Goal: Task Accomplishment & Management: Manage account settings

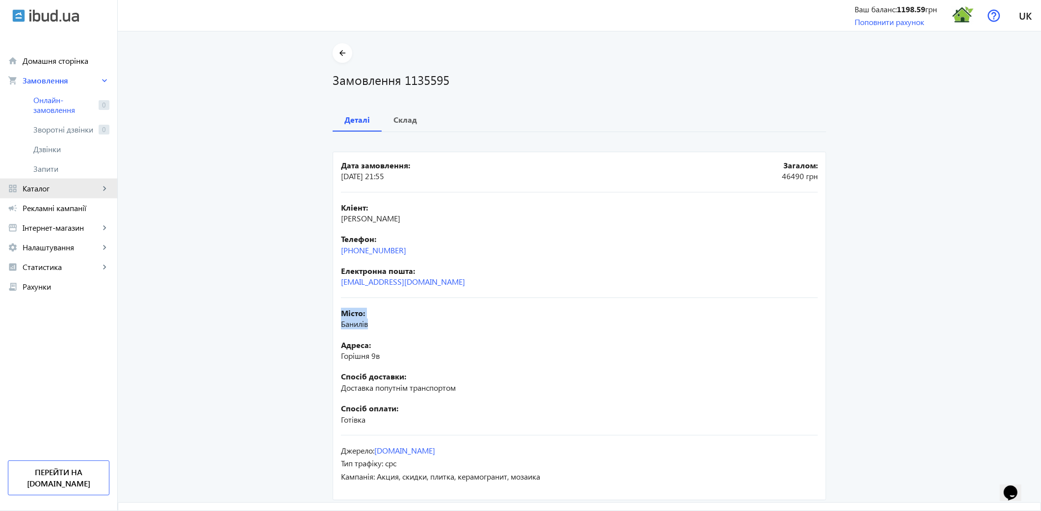
click at [54, 192] on span "Каталог" at bounding box center [61, 189] width 77 height 10
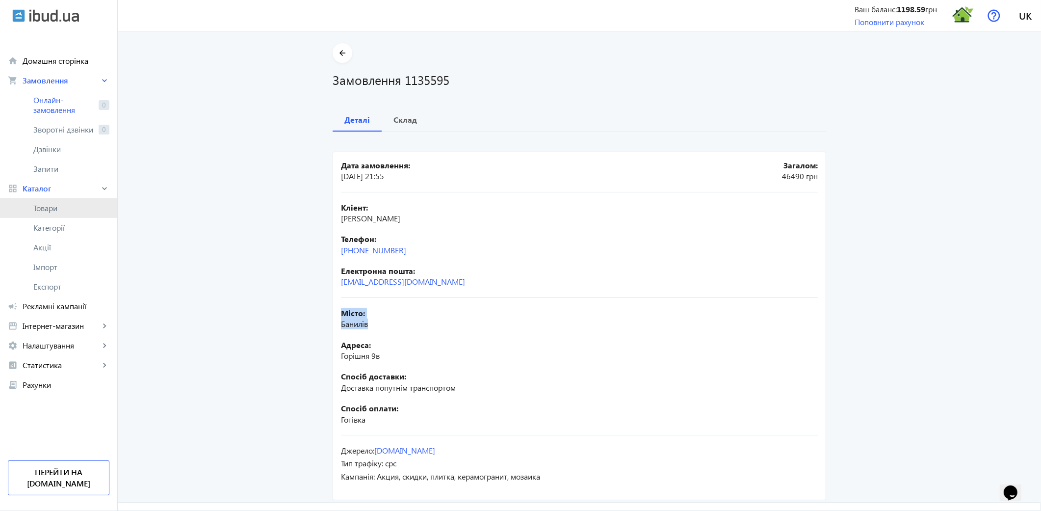
click at [59, 210] on span "Товари" at bounding box center [71, 208] width 76 height 10
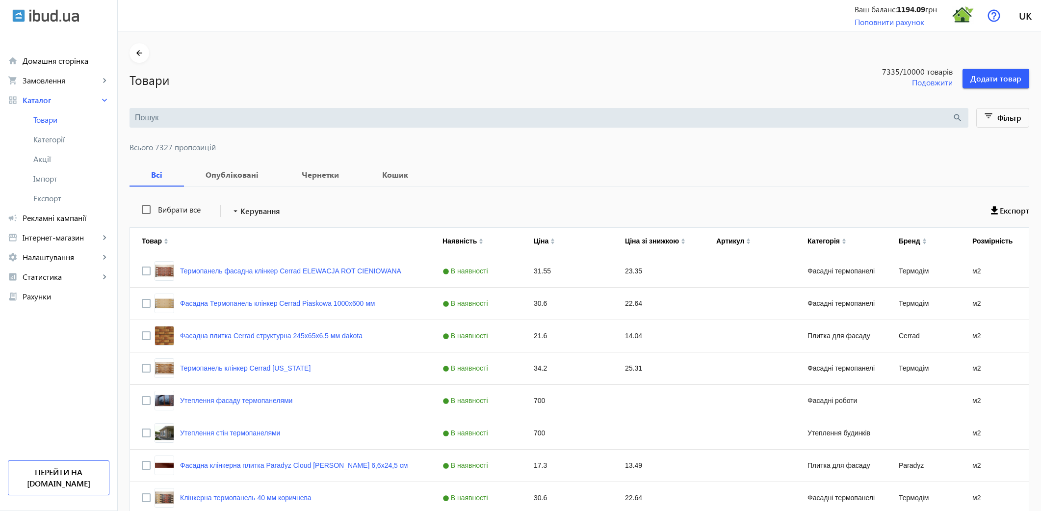
click at [172, 114] on input "search" at bounding box center [543, 117] width 817 height 11
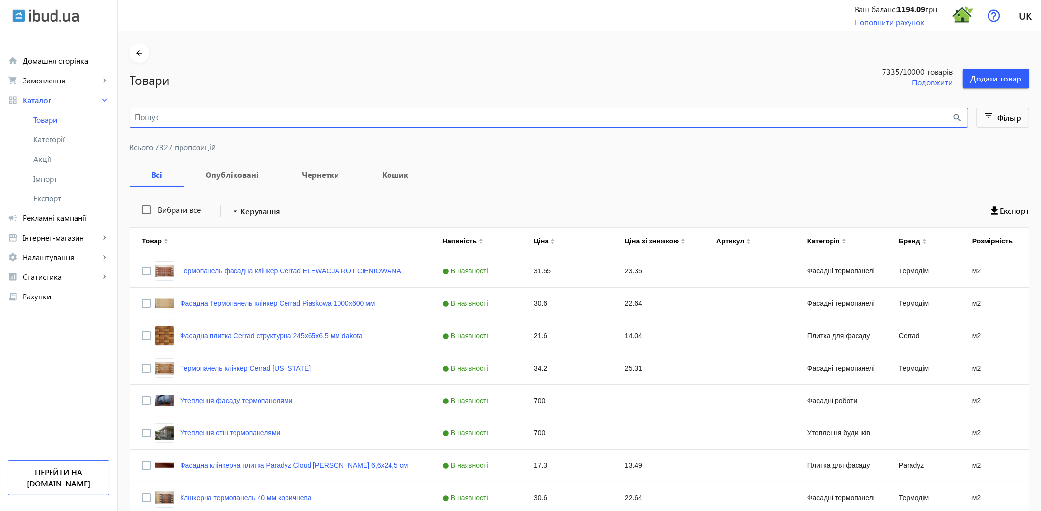
paste input "[PERSON_NAME]"
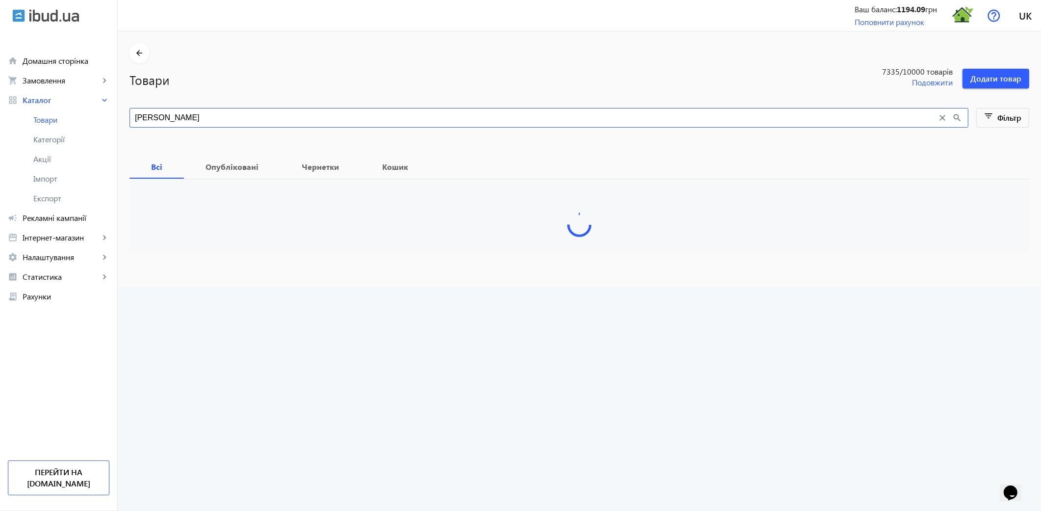
type input "[PERSON_NAME]"
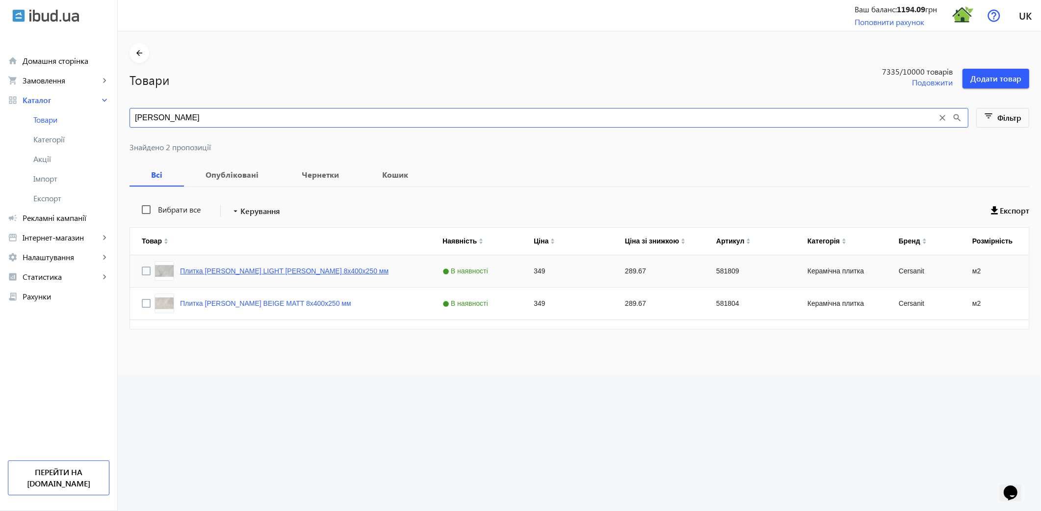
click at [325, 272] on link "Плитка [PERSON_NAME] LIGHT [PERSON_NAME] 8х400х250 мм" at bounding box center [284, 271] width 209 height 8
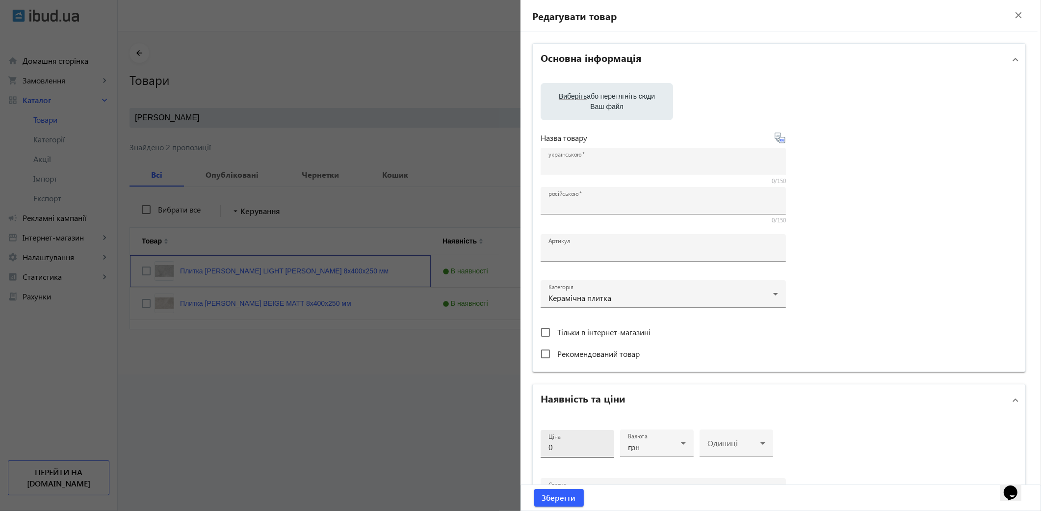
type input "Плитка [PERSON_NAME] LIGHT [PERSON_NAME] 8х400х250 мм"
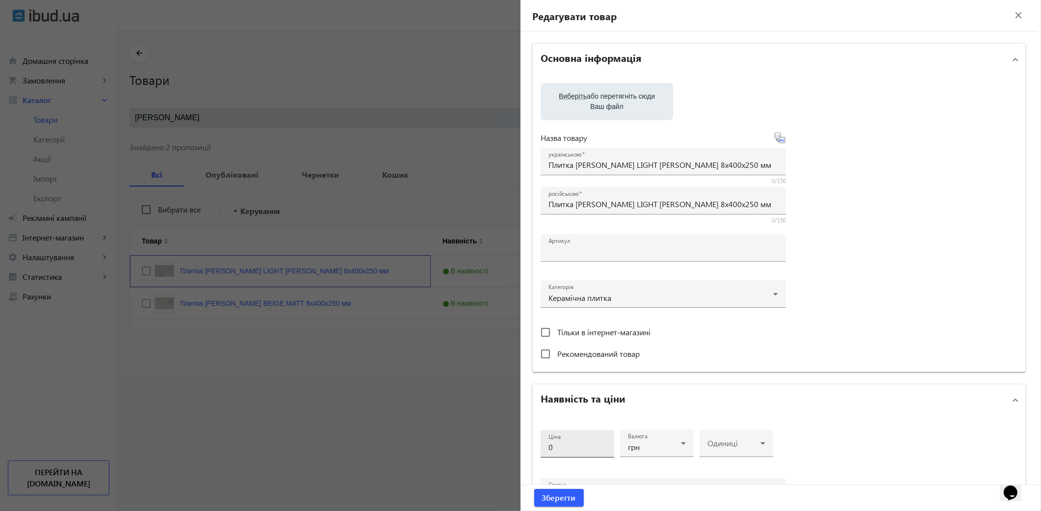
type input "581809"
type input "349"
type input "1"
type input "Плитка [PERSON_NAME] LIGHT [PERSON_NAME] 8х400х250 мм"
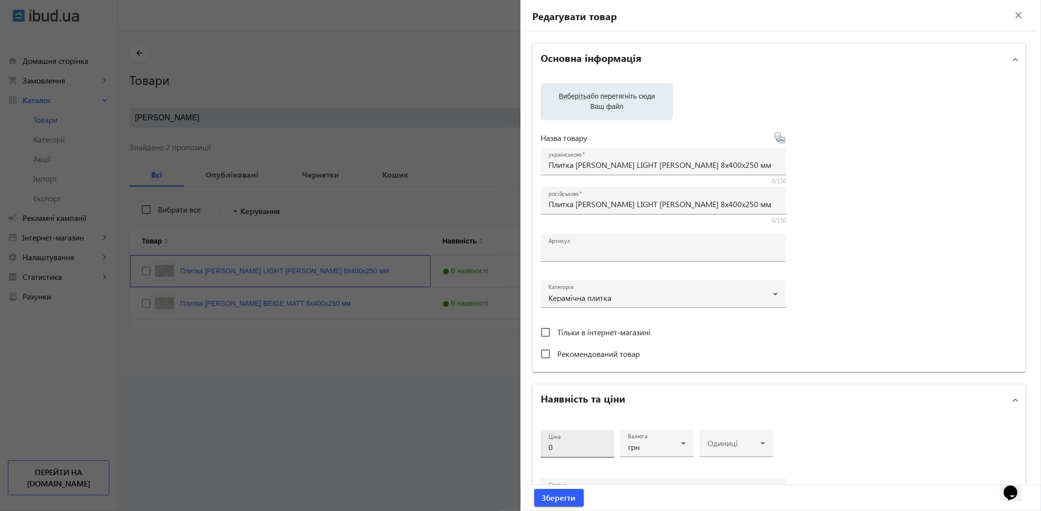
type textarea "Плитка [PERSON_NAME] LIGHT [PERSON_NAME] 8х400х250 мм купити в компанії Термодо…"
type textarea "Плитка [PERSON_NAME] LIGHT [PERSON_NAME] 8х400х250 мм купить в компании Термодо…"
type input "плитка, плитка для дому, керамічна плитка, плитка для підлоги, плитка для стін,…"
type input "плитка, плитка для дома, керамическая плитка, напольная плитка, плитка для стен…"
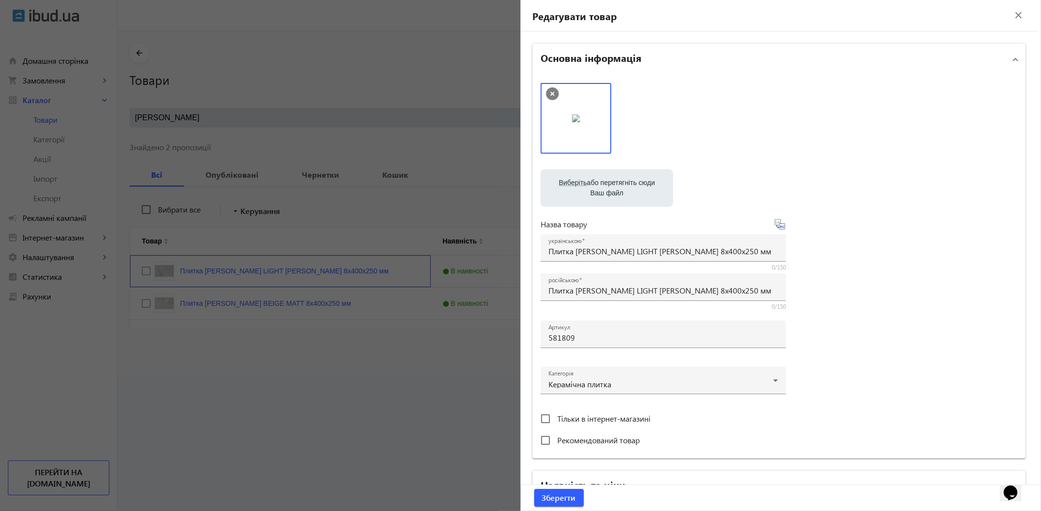
scroll to position [195, 0]
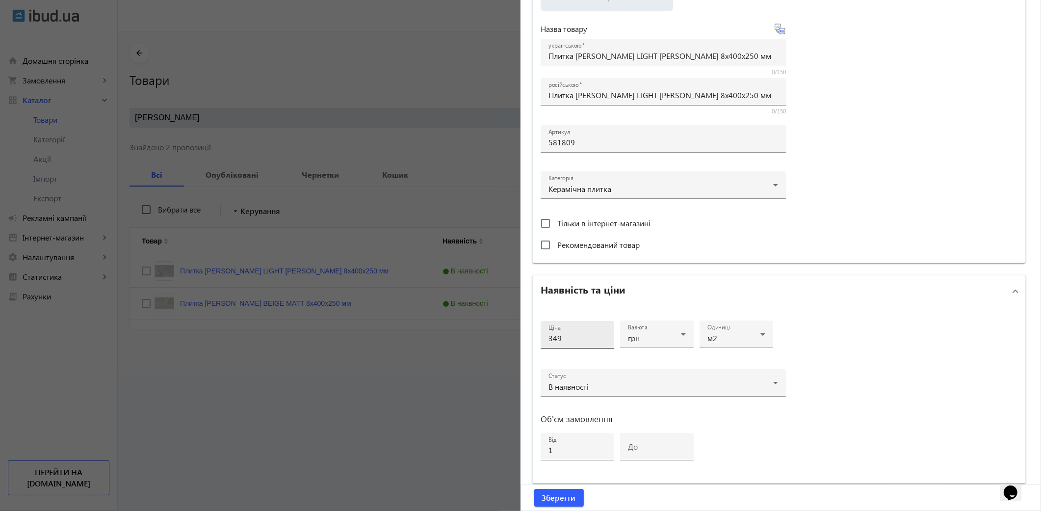
click at [576, 337] on input "349" at bounding box center [578, 338] width 58 height 10
type input "359"
click at [574, 449] on input "1" at bounding box center [578, 450] width 58 height 10
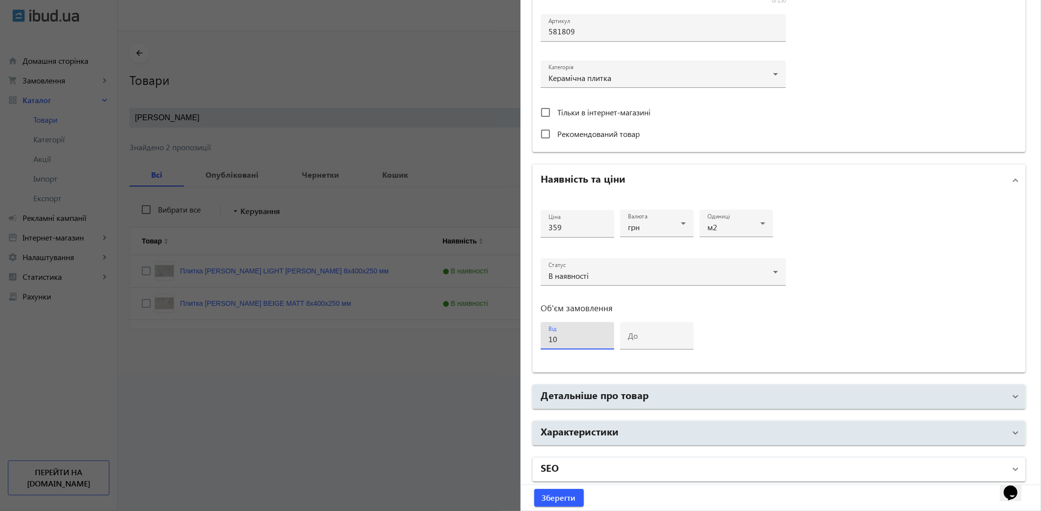
type input "10"
click at [617, 472] on mat-panel-title "SEO" at bounding box center [773, 469] width 465 height 18
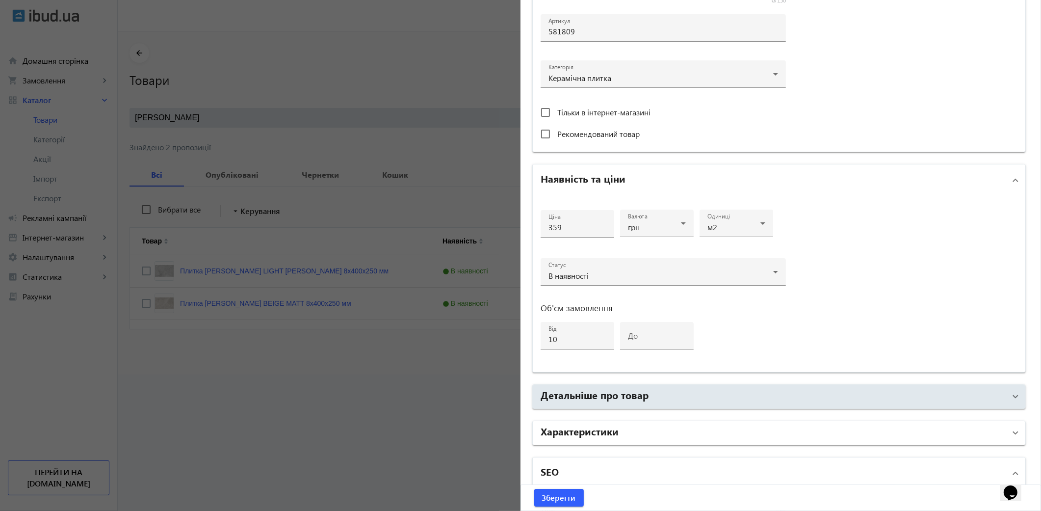
scroll to position [698, 0]
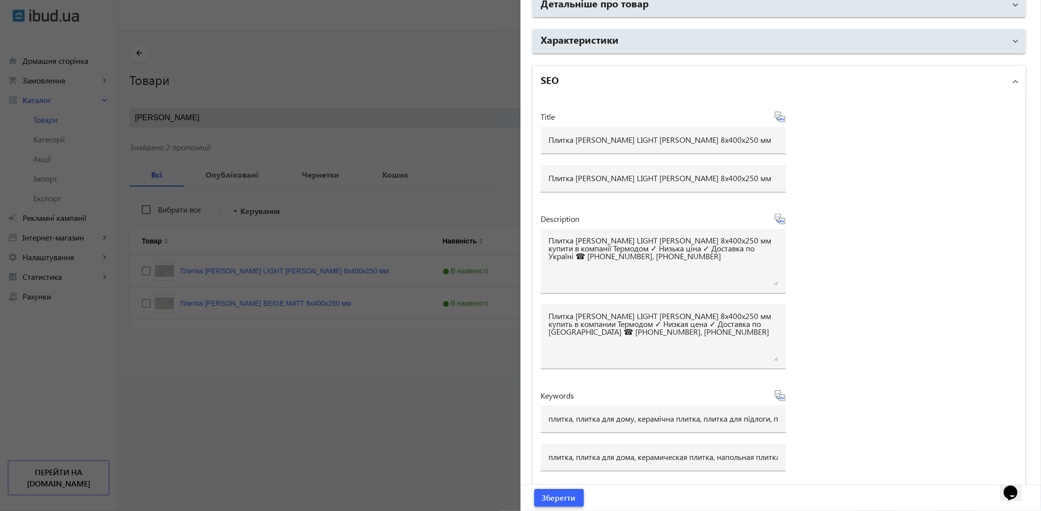
click at [552, 496] on span "Зберегти" at bounding box center [559, 497] width 34 height 11
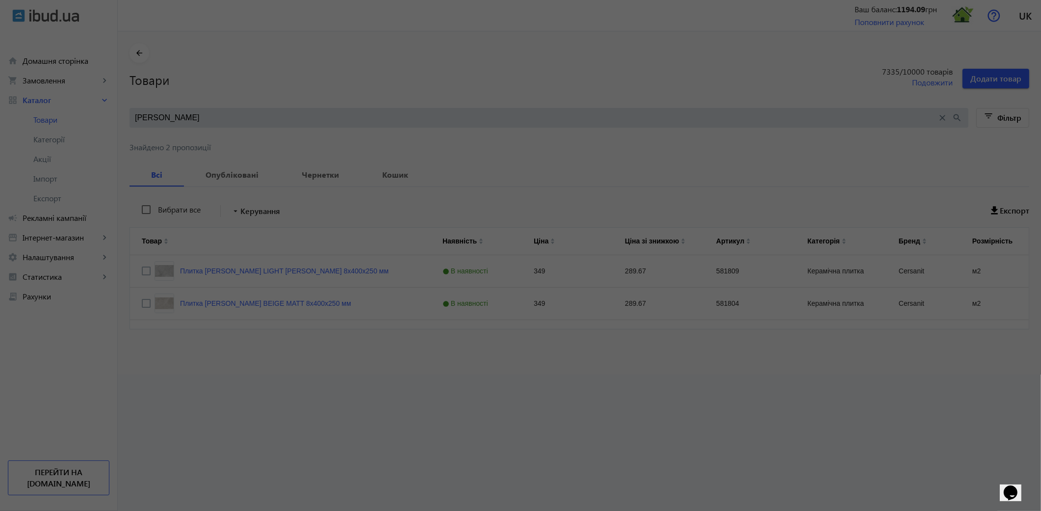
scroll to position [0, 0]
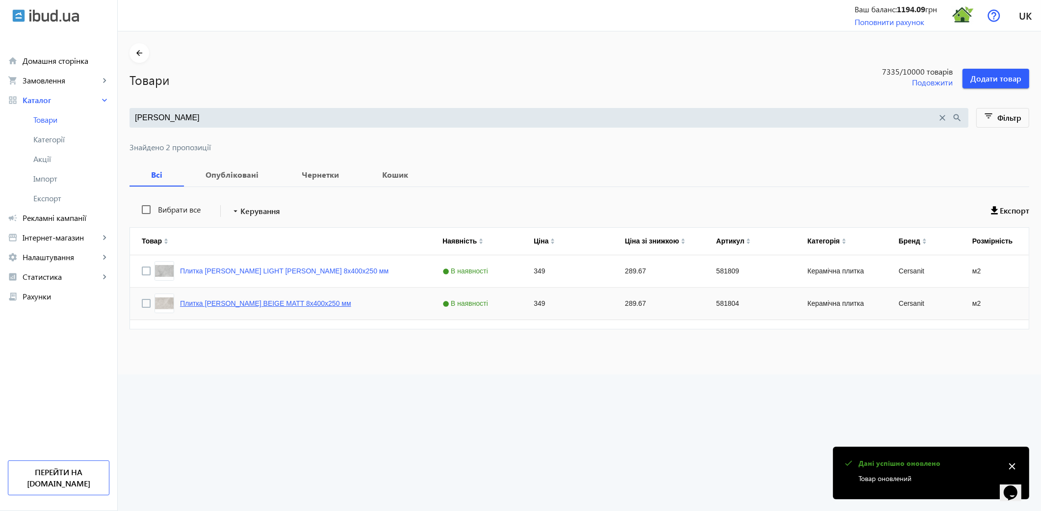
click at [303, 307] on link "Плитка [PERSON_NAME] BEIGE MATT 8х400х250 мм" at bounding box center [265, 303] width 171 height 8
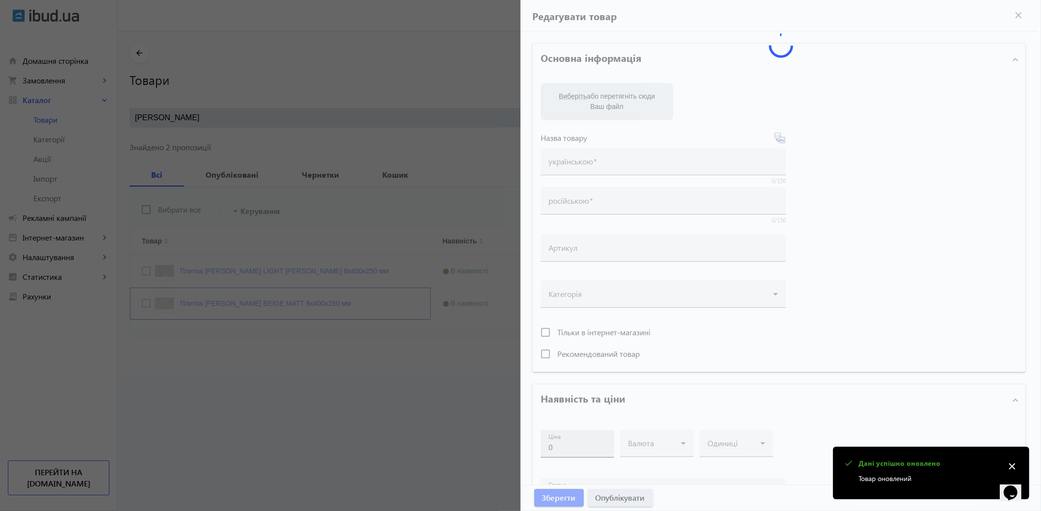
type input "Плитка [PERSON_NAME] BEIGE MATT 8х400х250 мм"
type input "581804"
type input "349"
type input "1"
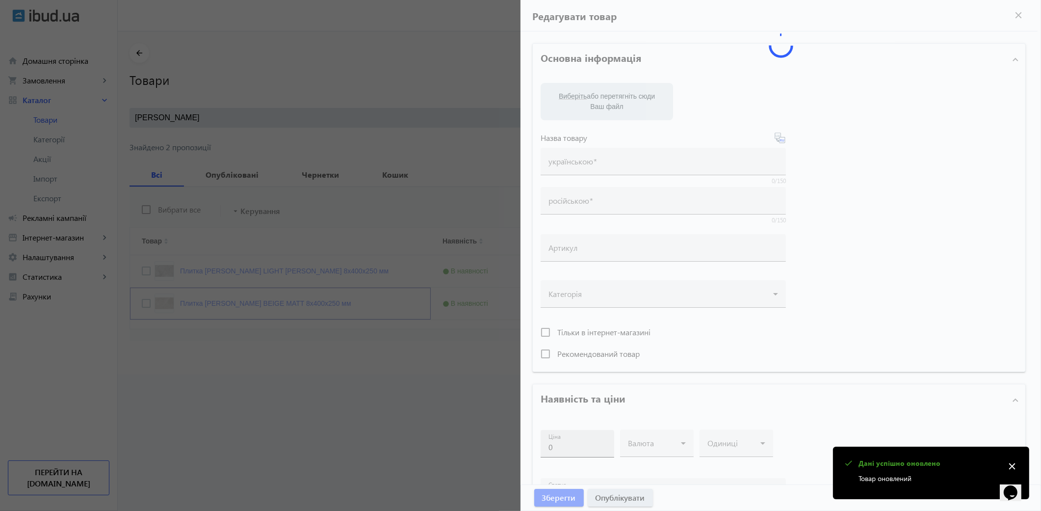
type input "Плитка [PERSON_NAME] BEIGE MATT 8х400х250 мм"
type textarea "Плитка [PERSON_NAME] BEIGE MATT 8х400х250 мм купити в компанії Термодом ✓ Низьк…"
type textarea "Плитка [PERSON_NAME] BEIGE MATT 8х400х250 мм купить в компании Термодом ✓ Низка…"
type input "плитка, плитка для дому, керамічна плитка, плитка для підлоги, плитка для стін,…"
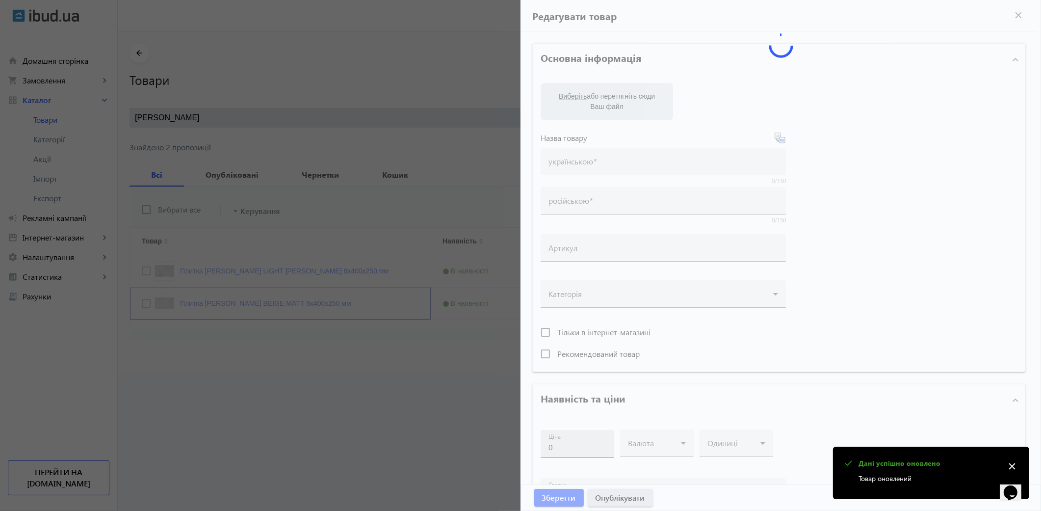
type input "плитка, плитка для дома, керамическая плитка, напольная плитка, плитка для стен…"
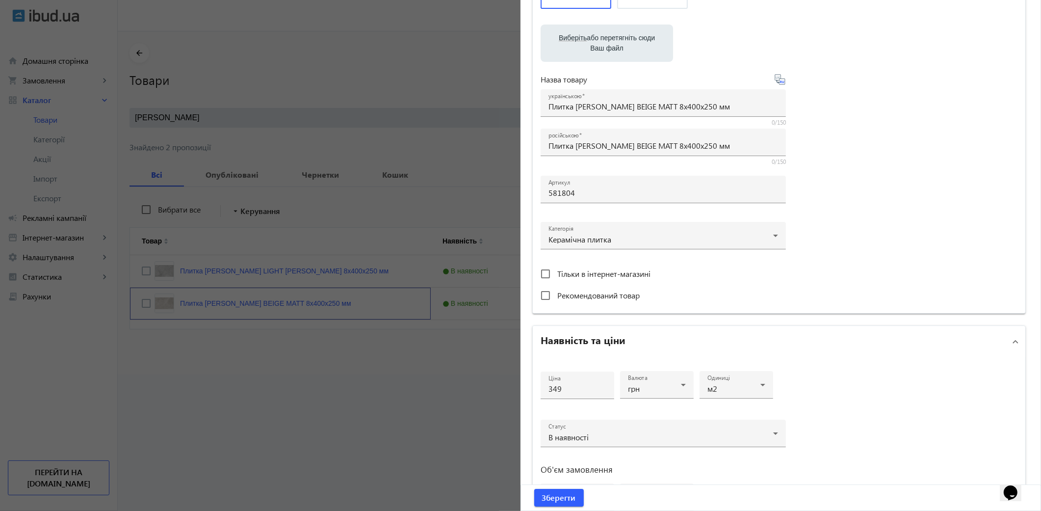
scroll to position [163, 0]
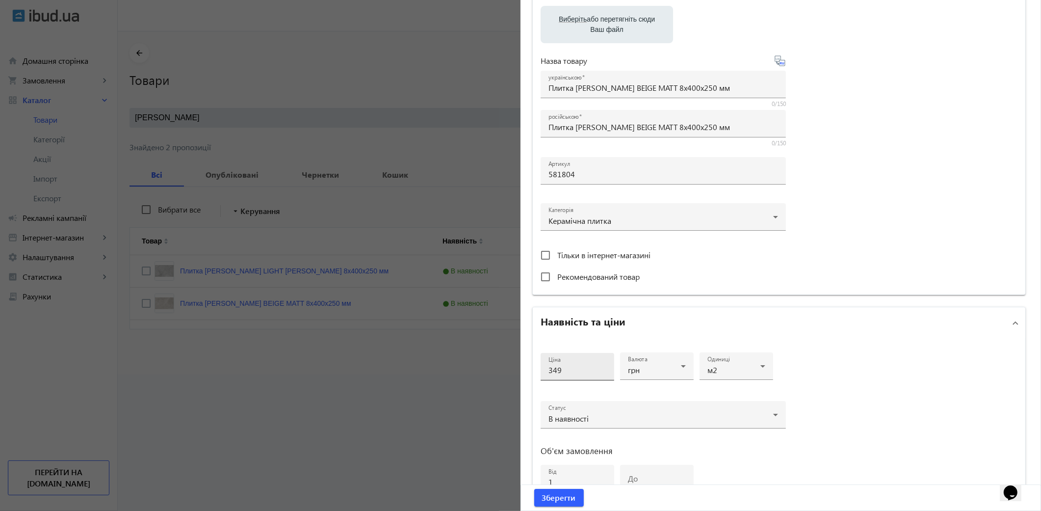
click at [568, 373] on input "349" at bounding box center [578, 370] width 58 height 10
type input "359"
click at [568, 476] on input "1" at bounding box center [578, 481] width 58 height 10
type input "10"
click at [557, 499] on span "Зберегти" at bounding box center [559, 497] width 34 height 11
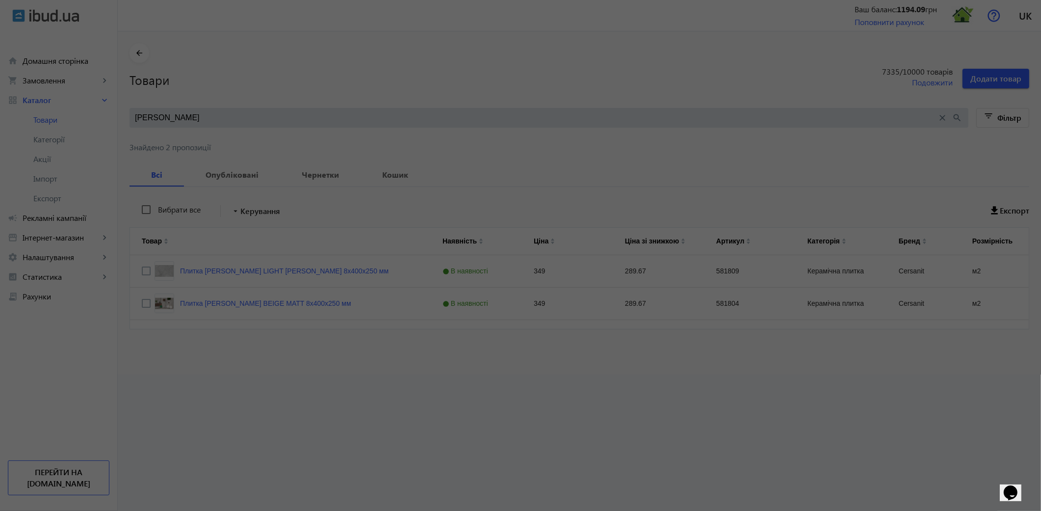
scroll to position [0, 0]
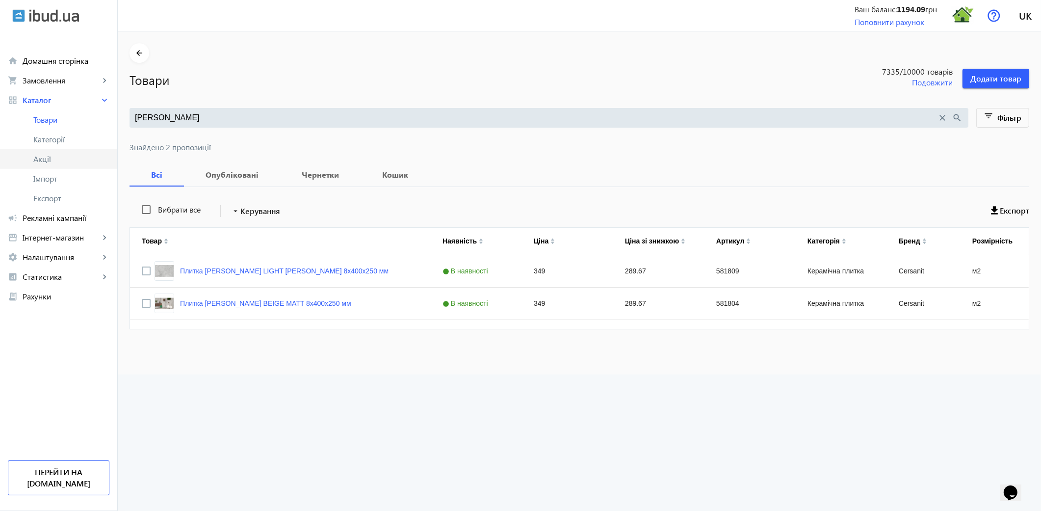
click at [50, 160] on span "Акції" at bounding box center [71, 159] width 76 height 10
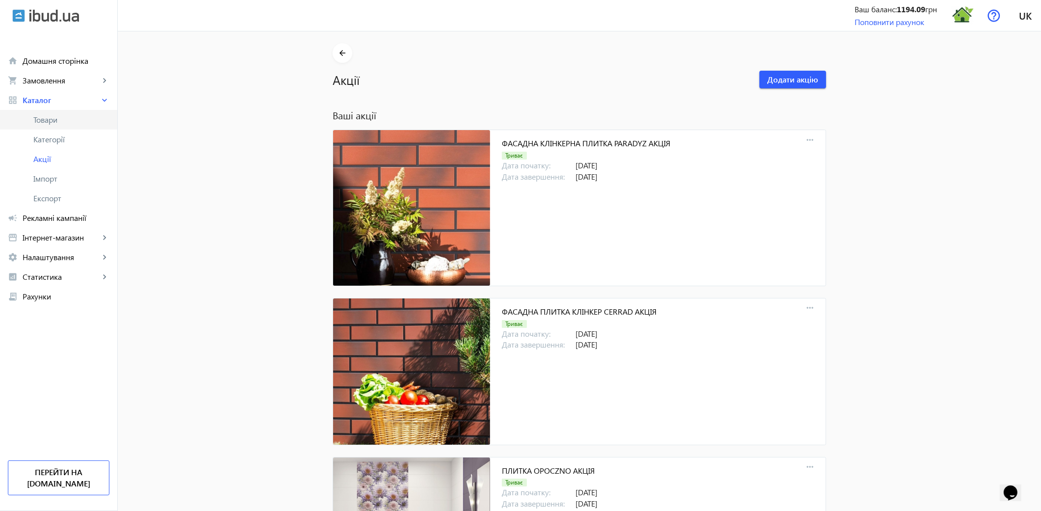
click at [61, 125] on link "Товари" at bounding box center [58, 120] width 117 height 20
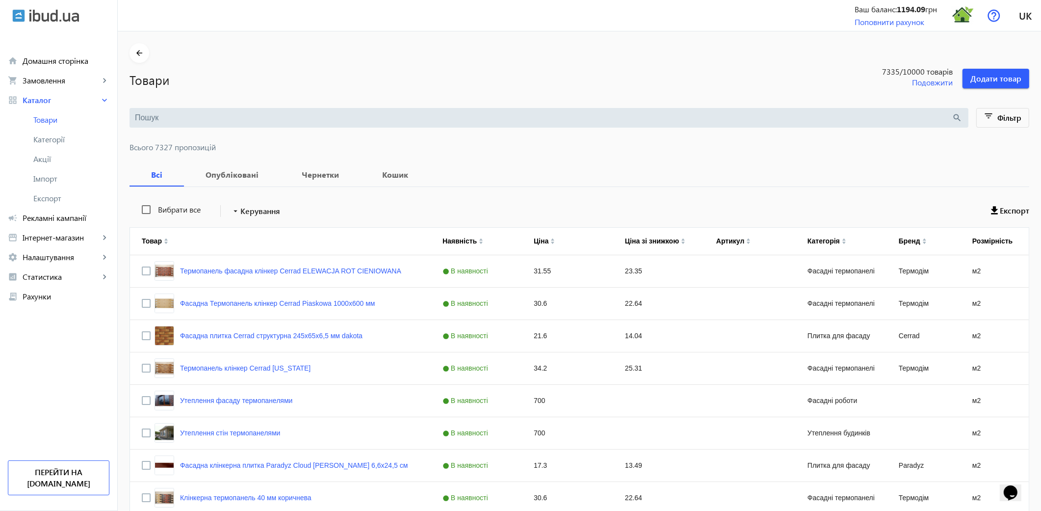
click at [152, 111] on div "search" at bounding box center [549, 118] width 839 height 20
click at [145, 122] on input "search" at bounding box center [543, 117] width 817 height 11
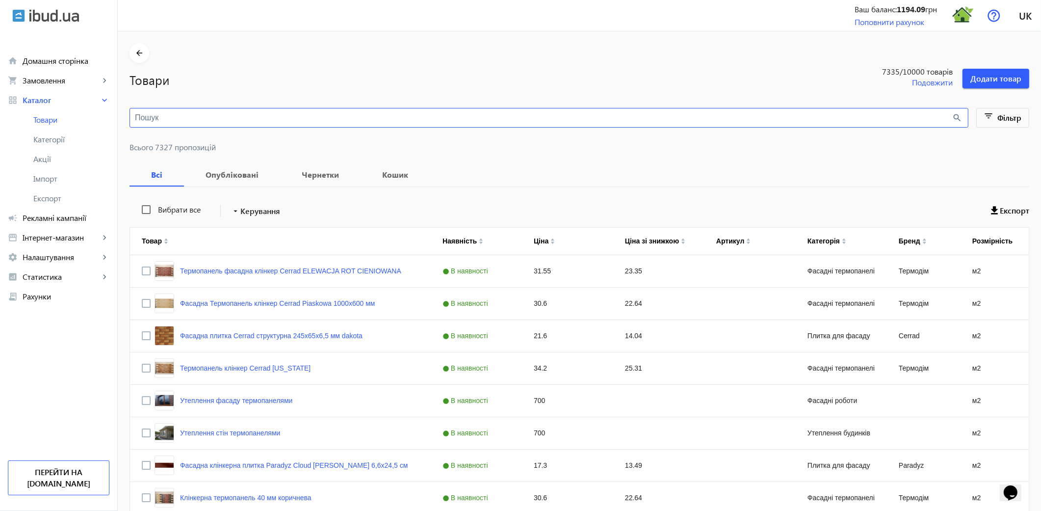
click at [147, 119] on input "search" at bounding box center [543, 117] width 817 height 11
click at [135, 119] on input "search" at bounding box center [543, 117] width 817 height 11
drag, startPoint x: 138, startPoint y: 117, endPoint x: 150, endPoint y: 116, distance: 12.3
click at [138, 118] on input "search" at bounding box center [543, 117] width 817 height 11
click at [139, 123] on div "search" at bounding box center [549, 118] width 839 height 20
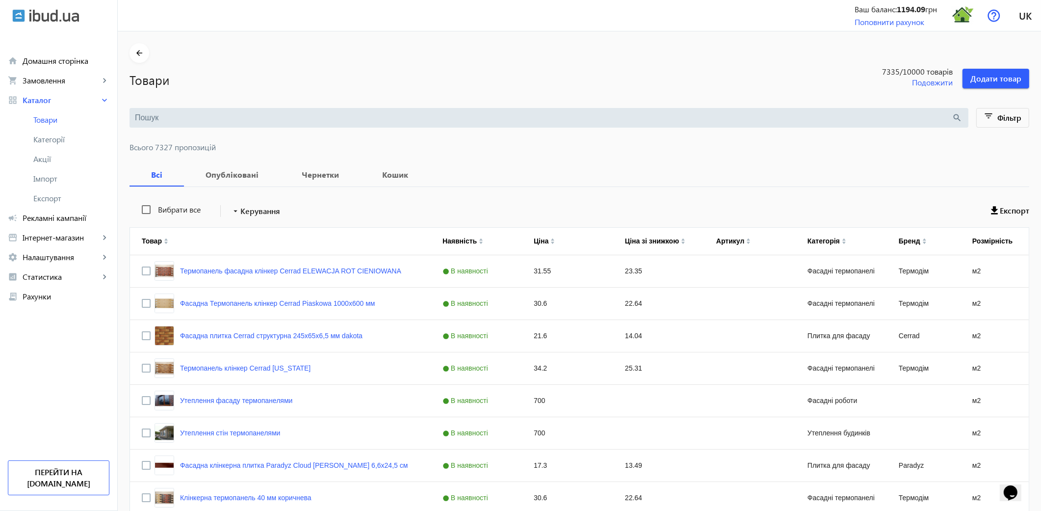
click at [140, 114] on input "search" at bounding box center [543, 117] width 817 height 11
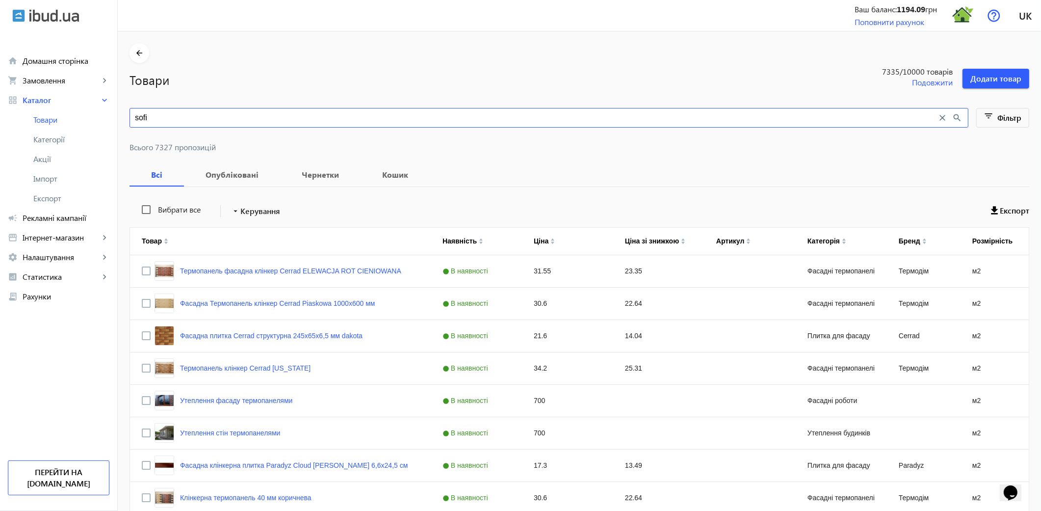
type input "sofi"
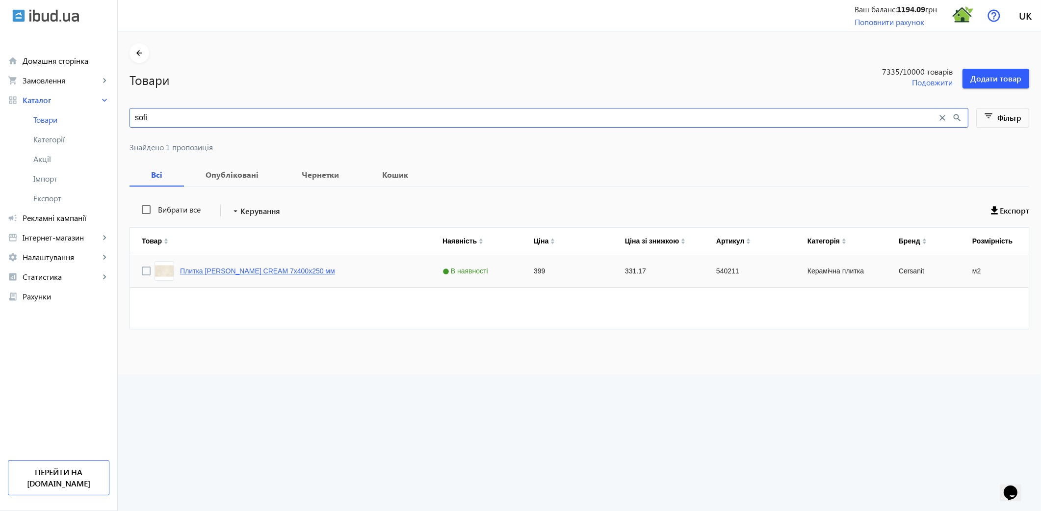
click at [278, 275] on link "Плитка [PERSON_NAME] CREAM 7х400х250 мм" at bounding box center [257, 271] width 155 height 8
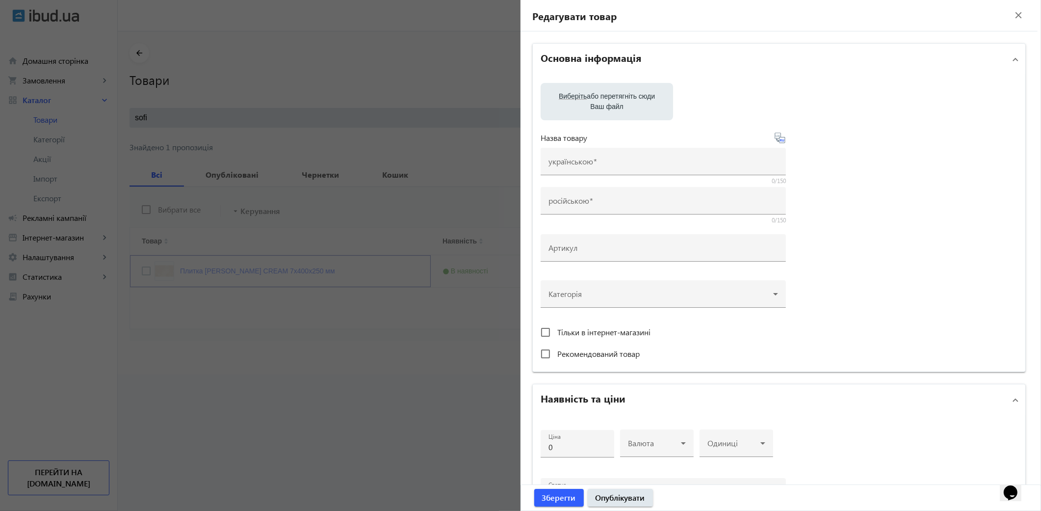
type input "Плитка [PERSON_NAME] CREAM 7х400х250 мм"
type input "540211"
type input "399"
type input "10"
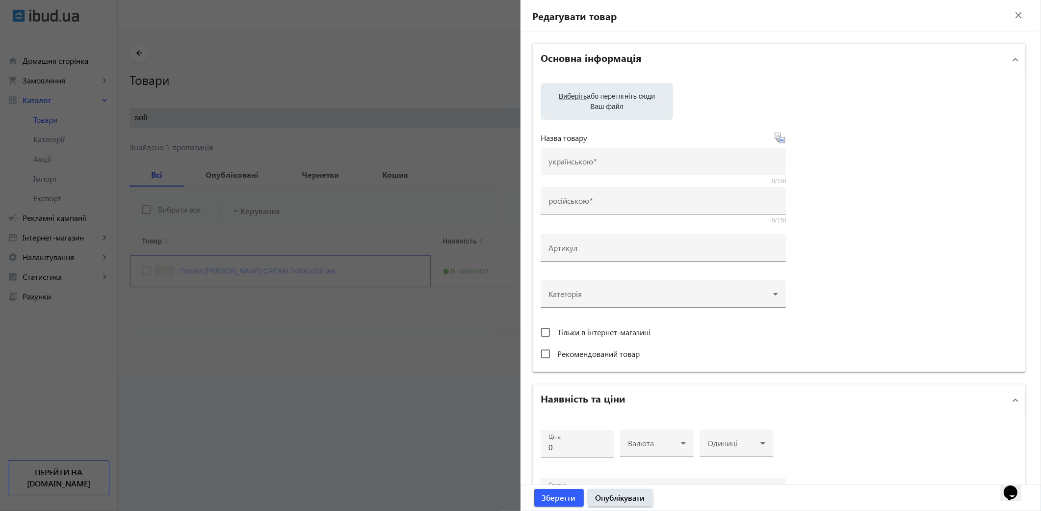
type input "1000"
type input "Плитка [PERSON_NAME] CREAM 7х400х250 мм"
type textarea "Плитка [PERSON_NAME] CREAM 7х400х250 мм купити"
type textarea "Плитка [PERSON_NAME] CREAM 7х400х250 мм купить"
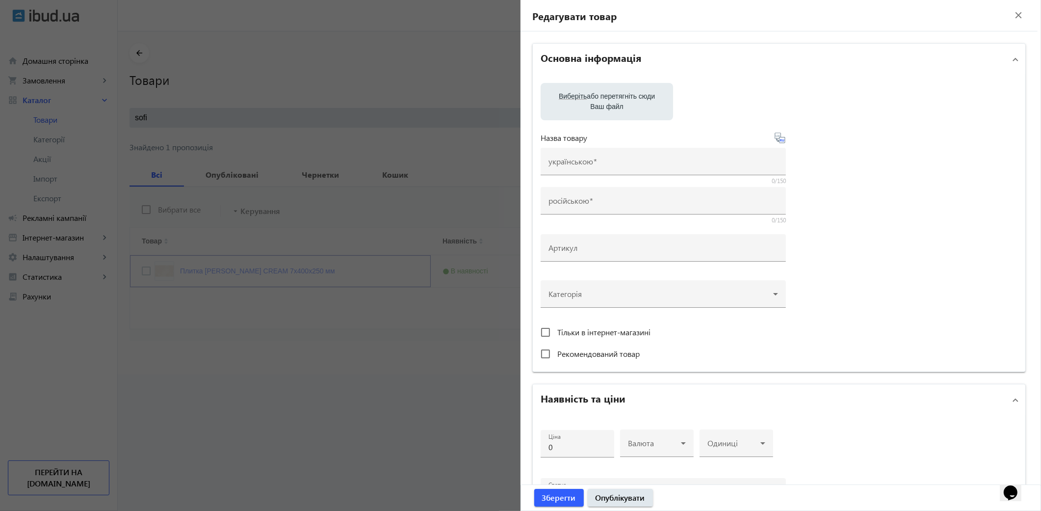
type input "плитка [PERSON_NAME] cream, плитка сersanit, [PERSON_NAME] cream"
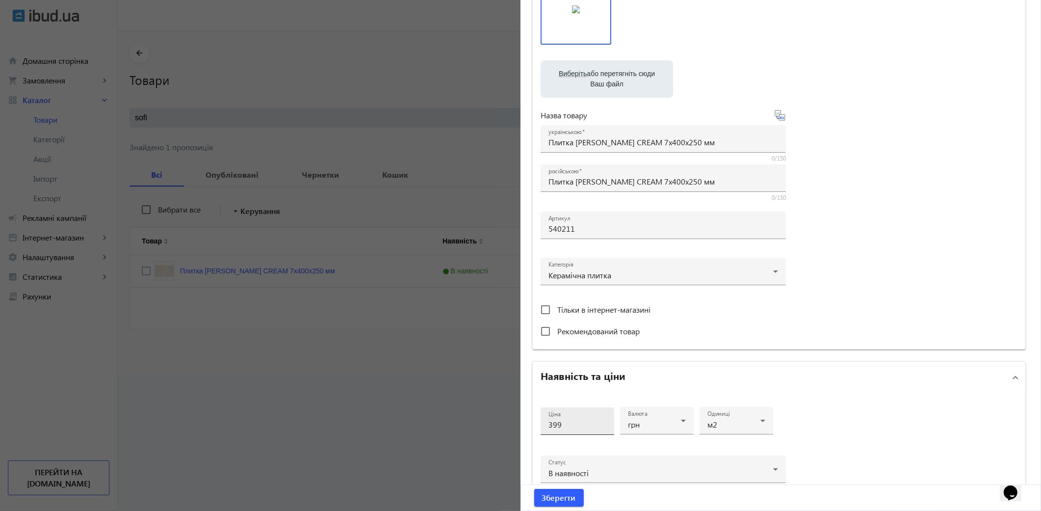
click at [566, 419] on input "399" at bounding box center [578, 424] width 58 height 10
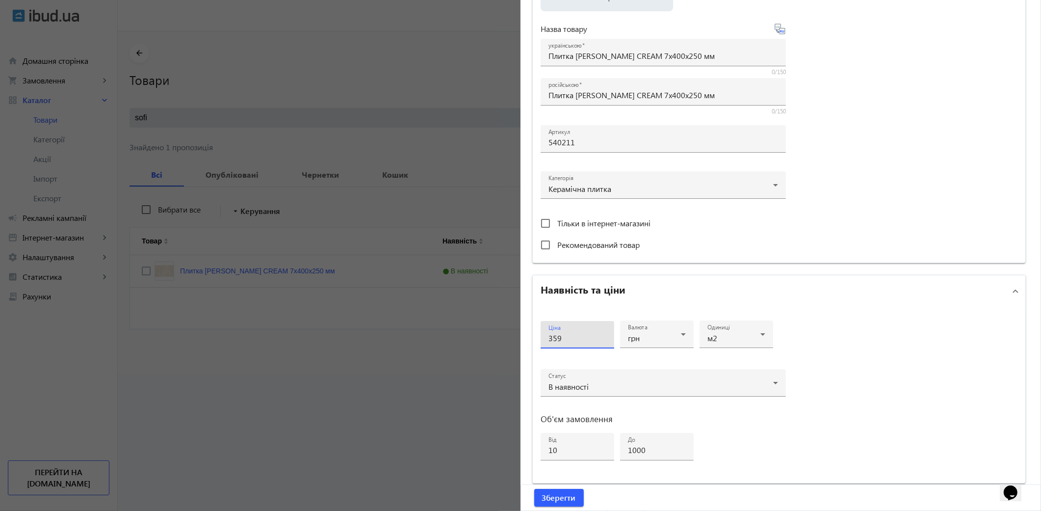
scroll to position [306, 0]
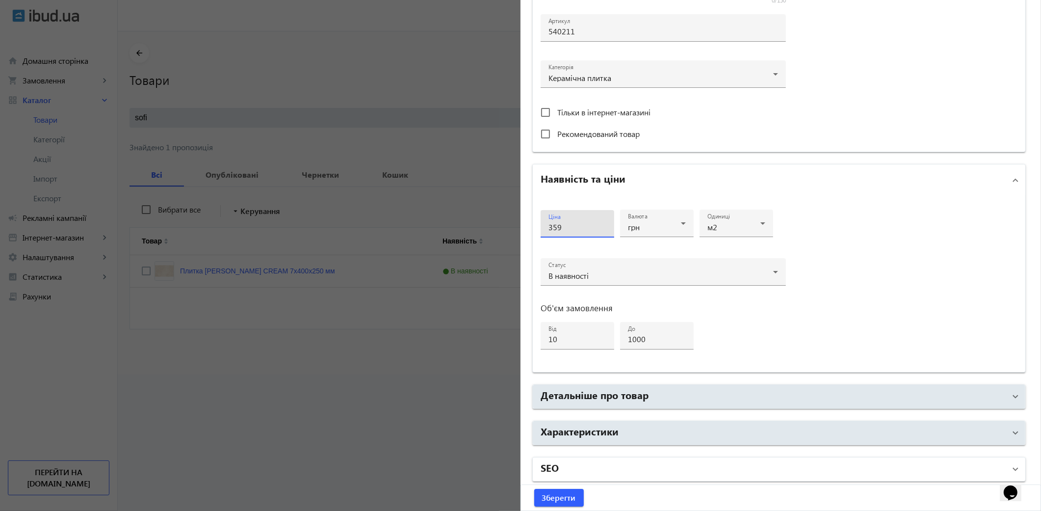
type input "359"
click at [585, 468] on mat-panel-title "SEO" at bounding box center [773, 469] width 465 height 18
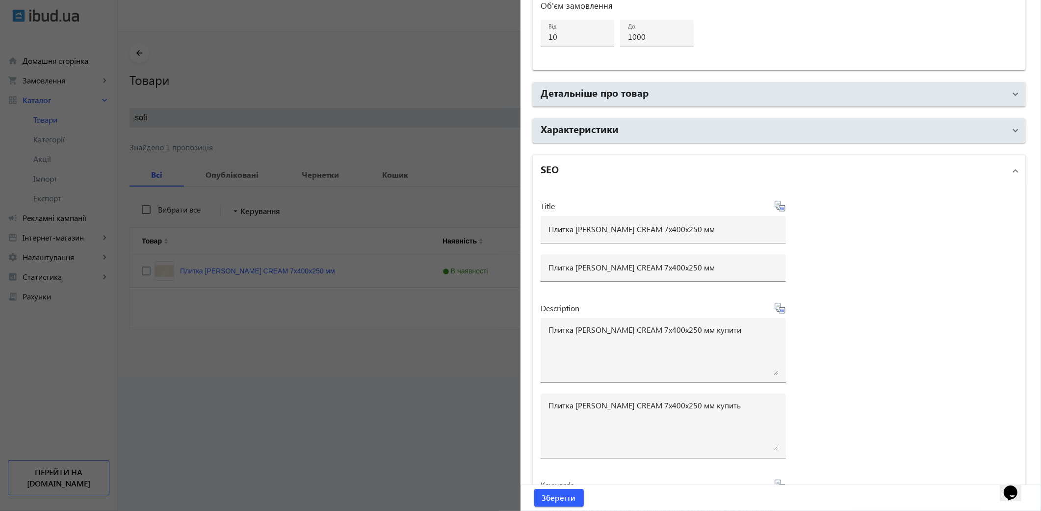
scroll to position [688, 0]
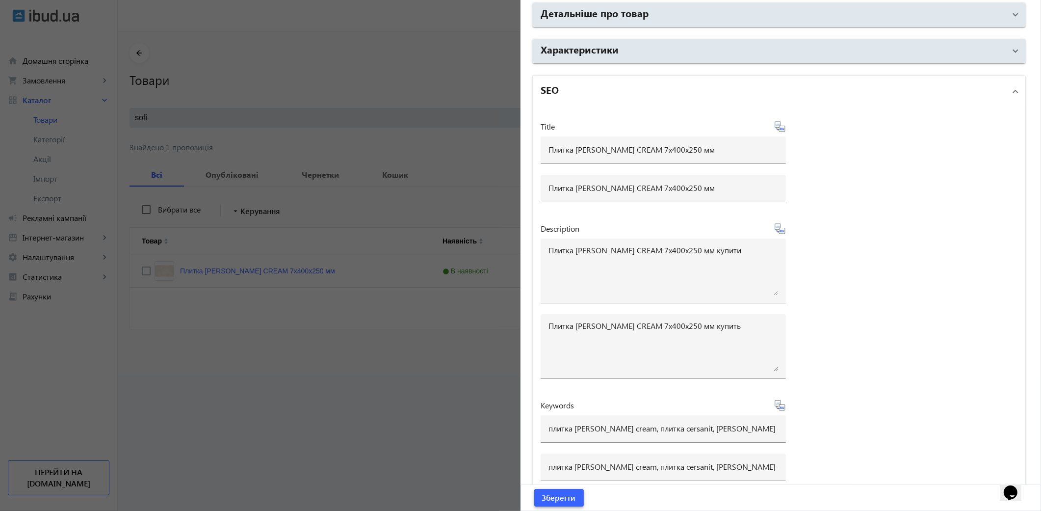
click at [560, 496] on span "Зберегти" at bounding box center [559, 497] width 34 height 11
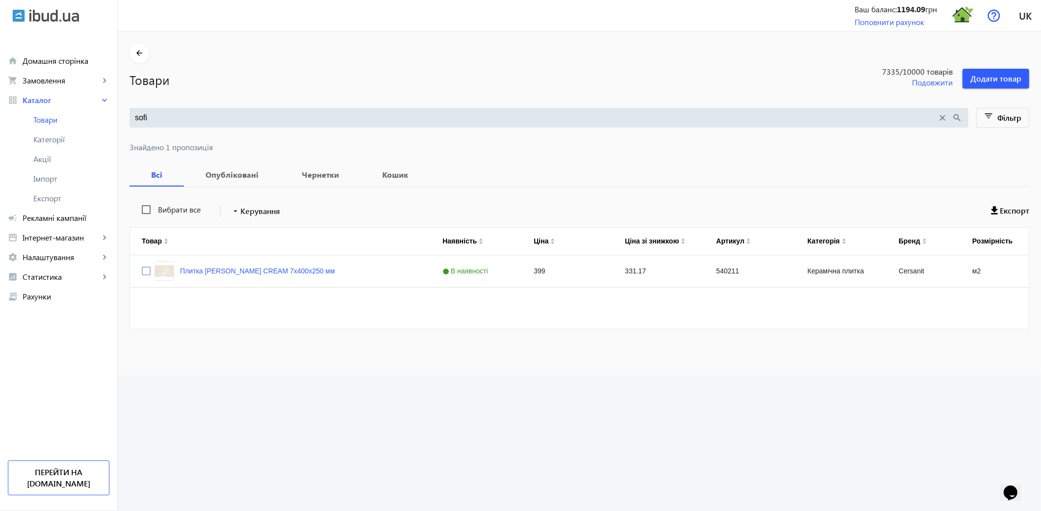
scroll to position [0, 0]
click at [59, 158] on span "Акції" at bounding box center [71, 159] width 76 height 10
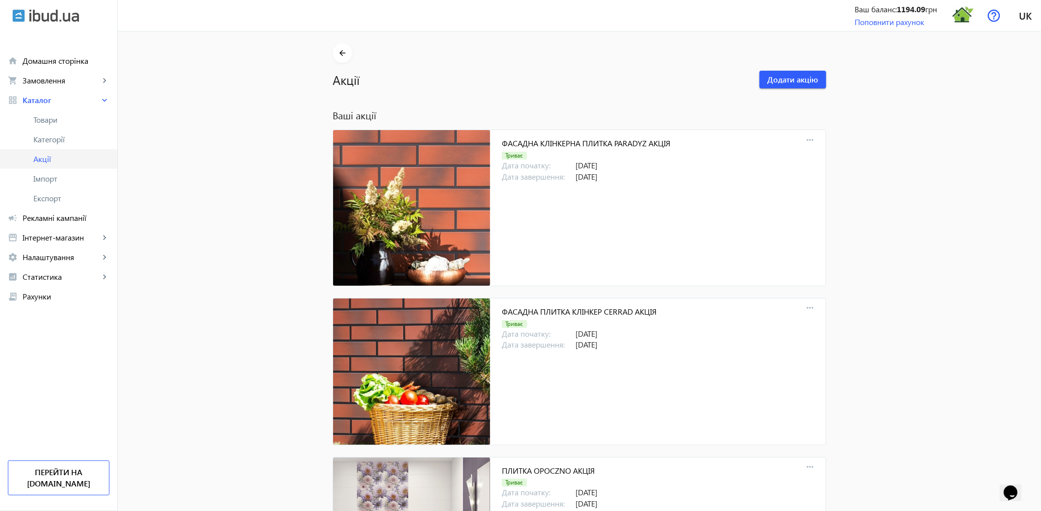
scroll to position [1961, 0]
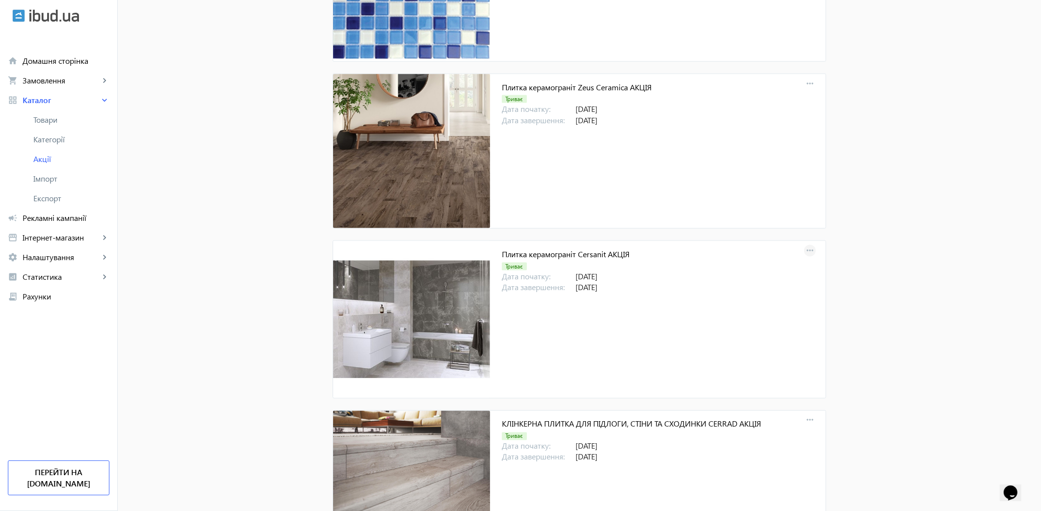
click at [803, 248] on mat-icon "more_horiz" at bounding box center [810, 251] width 14 height 14
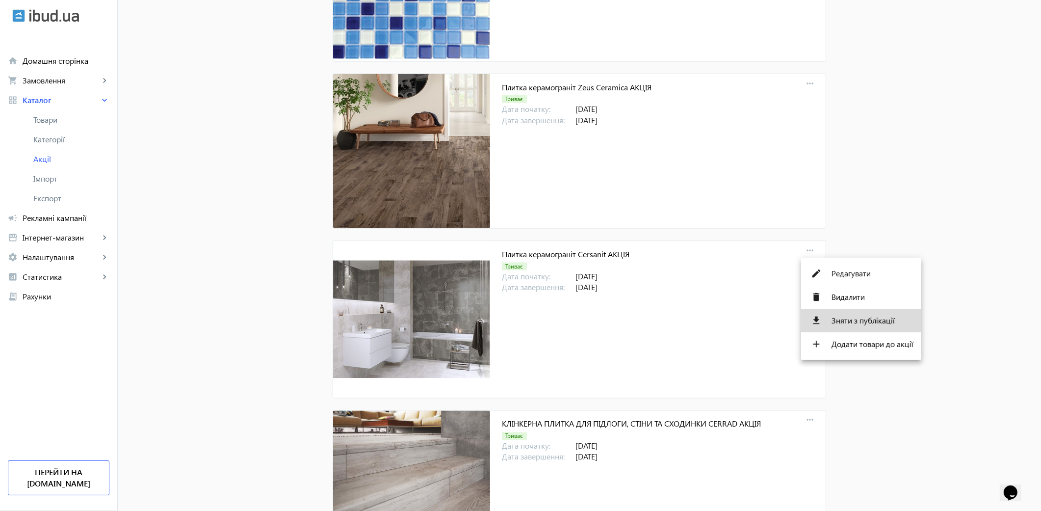
click at [853, 320] on span "Зняти з публікації" at bounding box center [873, 320] width 82 height 8
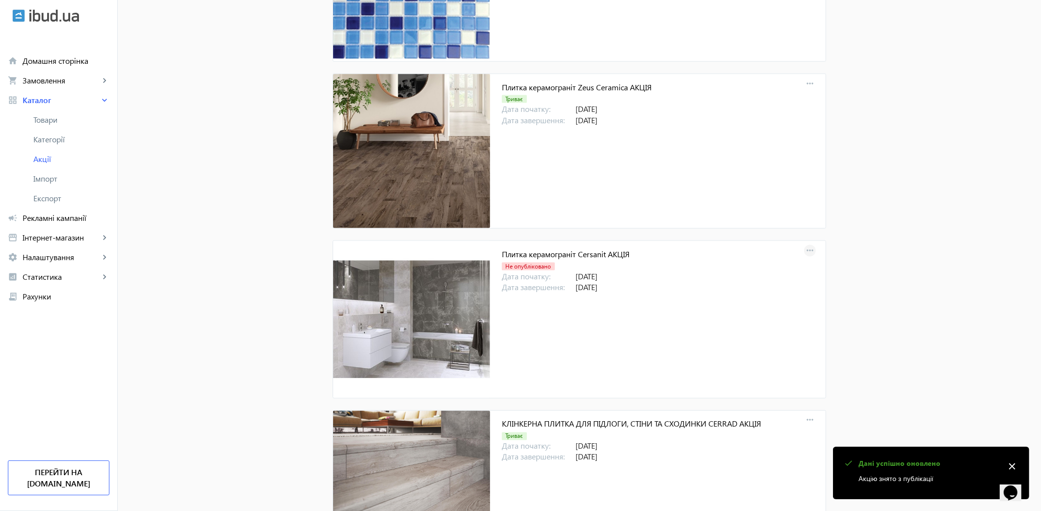
click at [809, 249] on mat-icon "more_horiz" at bounding box center [810, 251] width 14 height 14
click at [856, 321] on span "Опублікувати" at bounding box center [873, 320] width 82 height 8
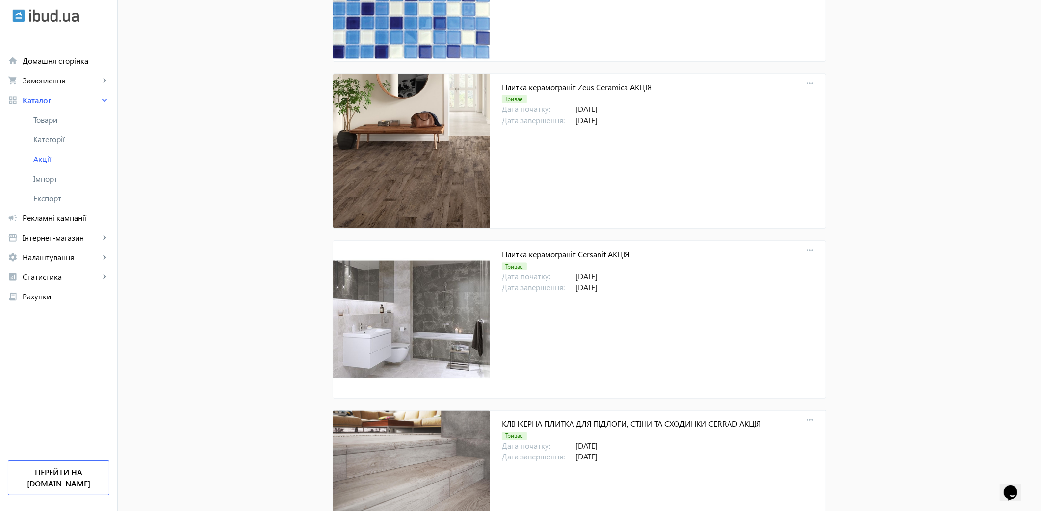
click at [804, 245] on button "more_horiz" at bounding box center [810, 251] width 12 height 12
click button "edit Редагувати" at bounding box center [861, 274] width 120 height 24
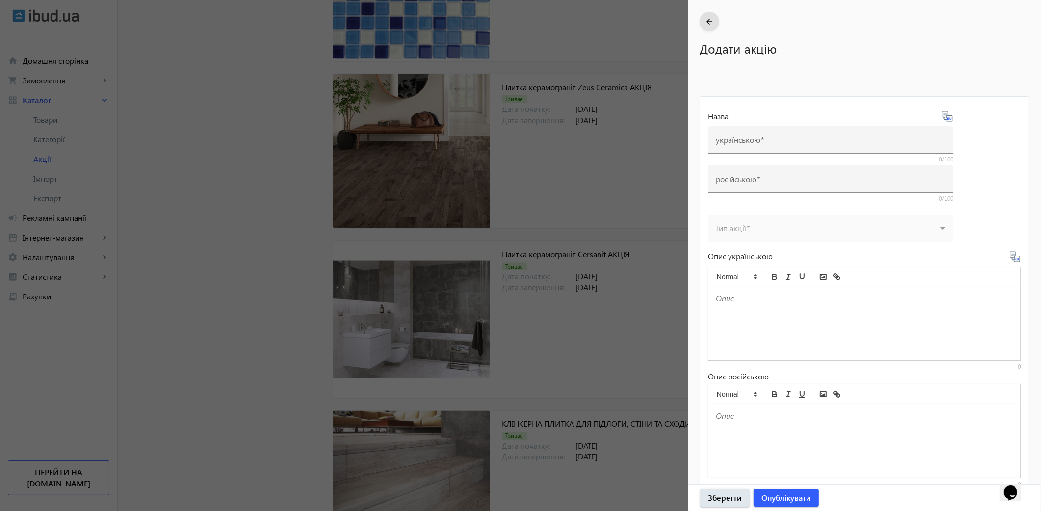
type input "Плитка керамограніт Cersanit АКЦІЯ"
type input "Плитка керамогранит Cersanit АКЦИЯ"
type input "[DATE]"
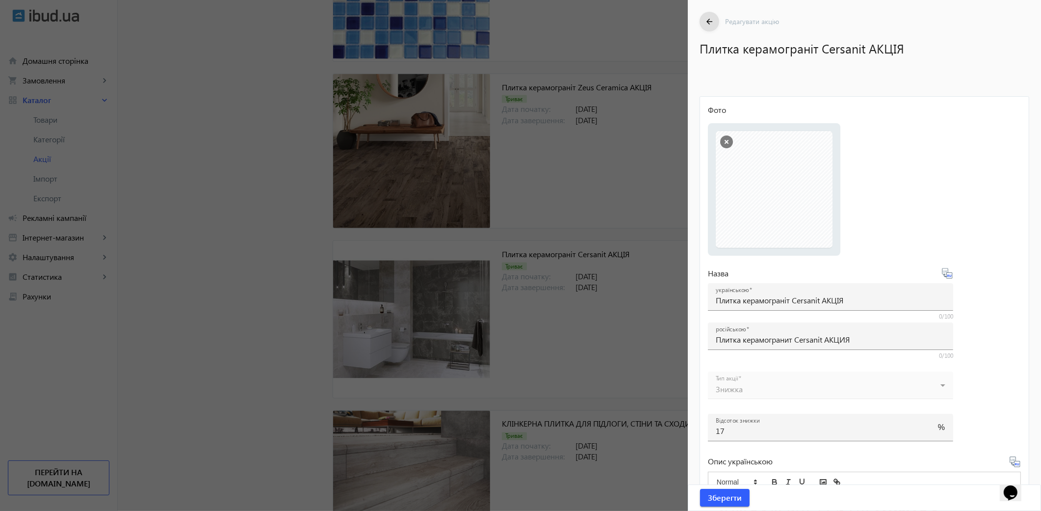
click at [260, 199] on div at bounding box center [520, 255] width 1041 height 511
